Goal: Check status: Check status

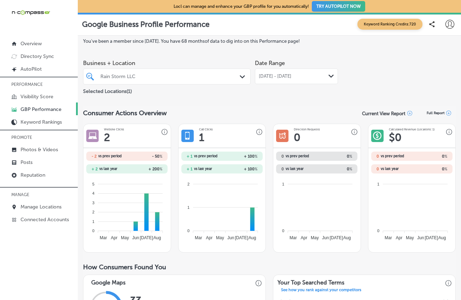
click at [159, 78] on div "Rain Storm LLC" at bounding box center [170, 77] width 140 height 6
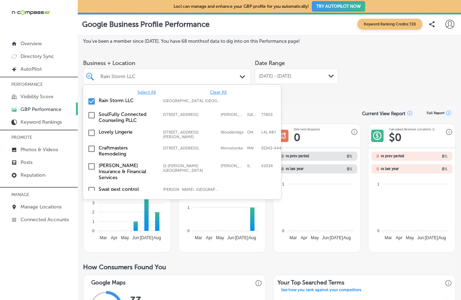
click at [92, 99] on input "checkbox" at bounding box center [91, 101] width 8 height 8
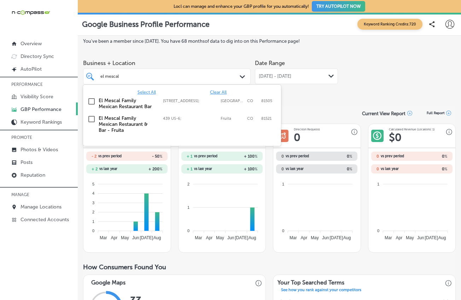
click at [108, 125] on label "El Mescal Family Mexican Restaurant & Bar - Fruita" at bounding box center [127, 124] width 57 height 18
type input "el mescal"
click at [328, 77] on polygon at bounding box center [330, 76] width 5 height 3
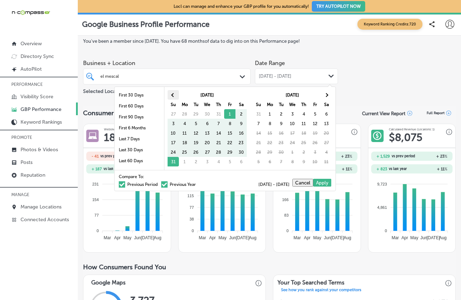
click at [175, 96] on th at bounding box center [173, 95] width 11 height 10
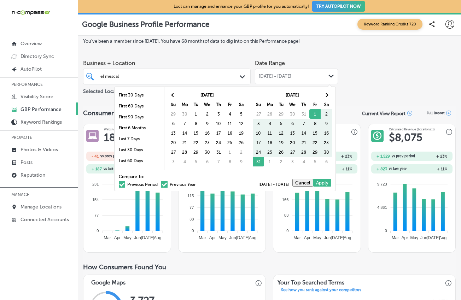
click at [175, 96] on th at bounding box center [173, 95] width 11 height 10
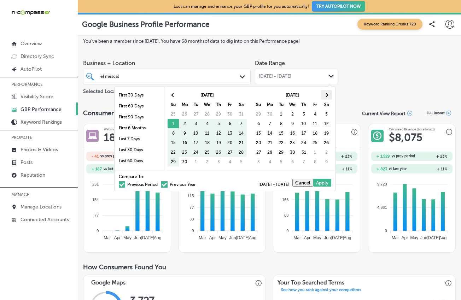
click at [324, 91] on th at bounding box center [326, 95] width 11 height 10
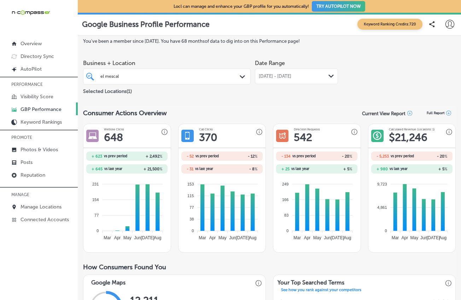
click at [291, 79] on span "[DATE] - [DATE]" at bounding box center [275, 77] width 33 height 6
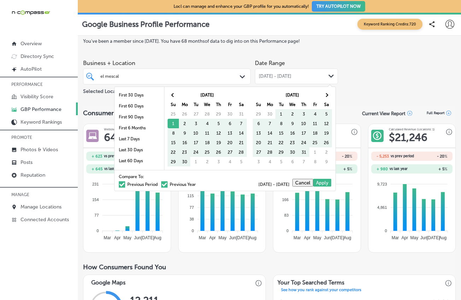
click at [161, 182] on span at bounding box center [164, 184] width 6 height 6
click at [197, 184] on input "Previous Year" at bounding box center [197, 184] width 0 height 0
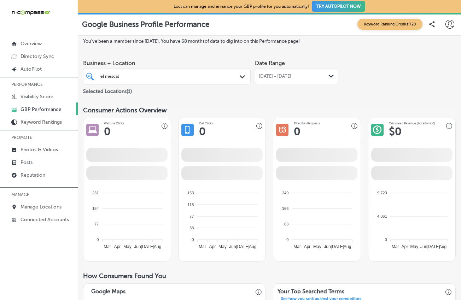
click at [291, 77] on span "[DATE] - [DATE]" at bounding box center [275, 77] width 33 height 6
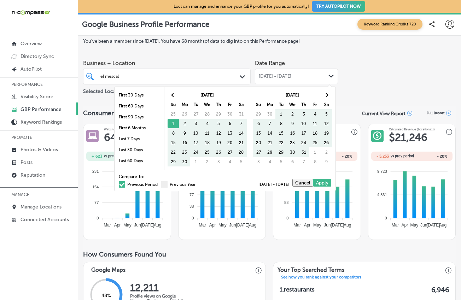
click at [119, 185] on span at bounding box center [122, 184] width 6 height 6
click at [159, 184] on input "Previous Period" at bounding box center [159, 184] width 0 height 0
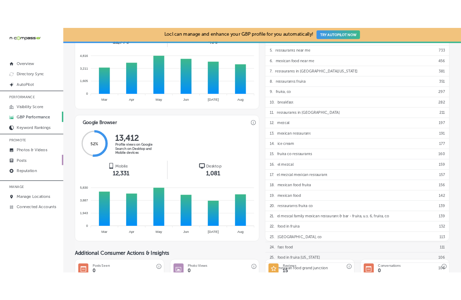
scroll to position [328, 0]
